Goal: Task Accomplishment & Management: Use online tool/utility

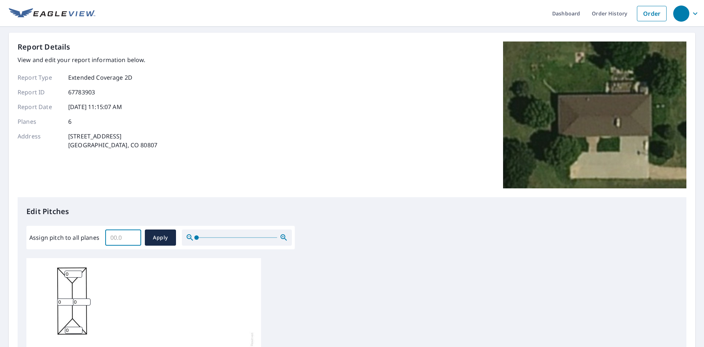
click at [123, 238] on input "Assign pitch to all planes" at bounding box center [123, 237] width 36 height 21
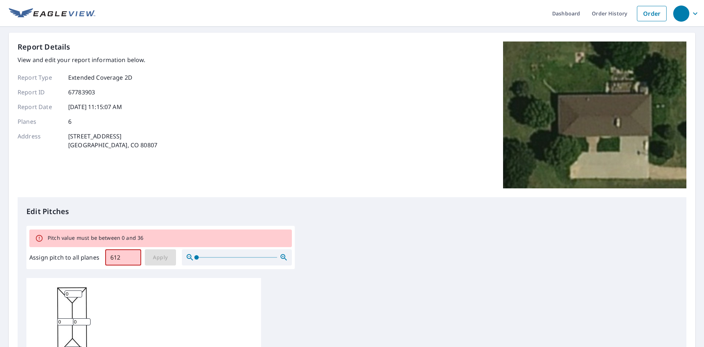
drag, startPoint x: 120, startPoint y: 259, endPoint x: 102, endPoint y: 259, distance: 18.0
click at [102, 259] on div "Assign pitch to all planes 612 ​ Apply" at bounding box center [160, 257] width 263 height 16
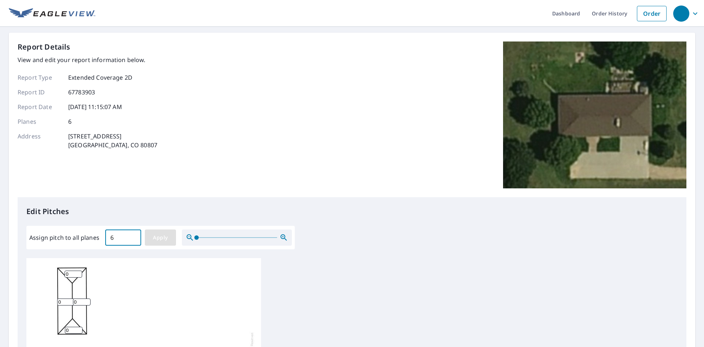
type input "6"
click at [166, 238] on span "Apply" at bounding box center [160, 237] width 19 height 9
type input "6"
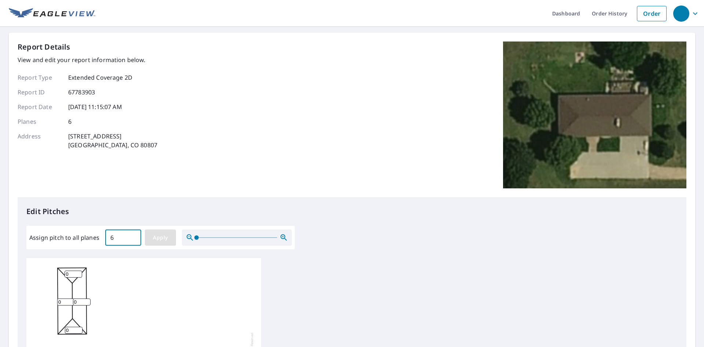
type input "6"
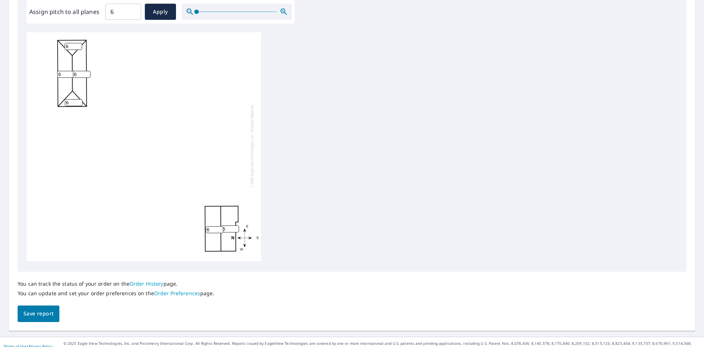
scroll to position [234, 0]
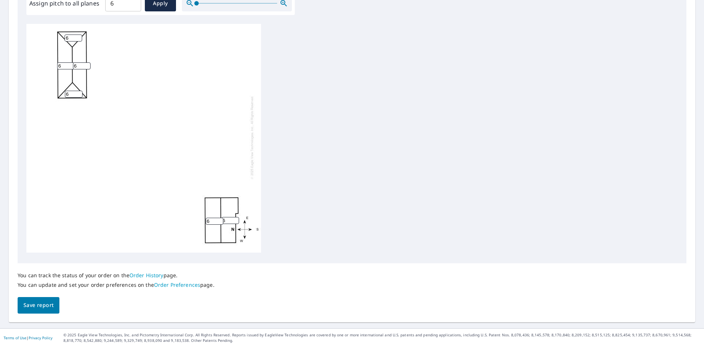
click at [35, 309] on span "Save report" at bounding box center [38, 304] width 30 height 9
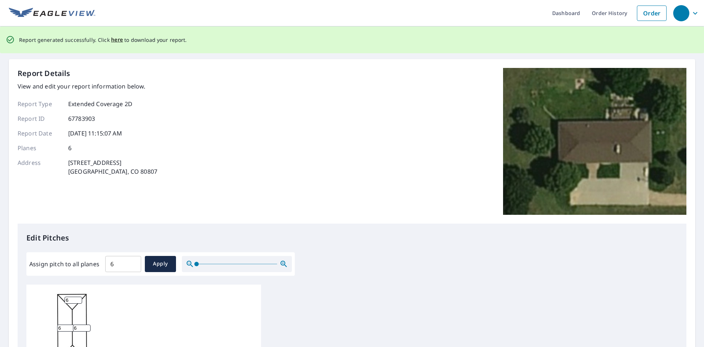
scroll to position [0, 0]
click at [114, 40] on span "here" at bounding box center [117, 40] width 12 height 9
